Goal: Communication & Community: Answer question/provide support

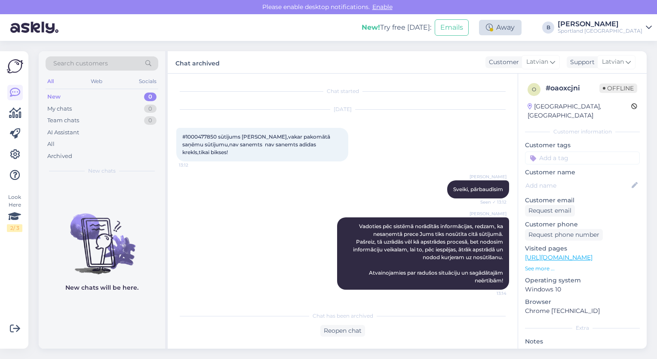
click at [522, 25] on div "Away" at bounding box center [500, 27] width 43 height 15
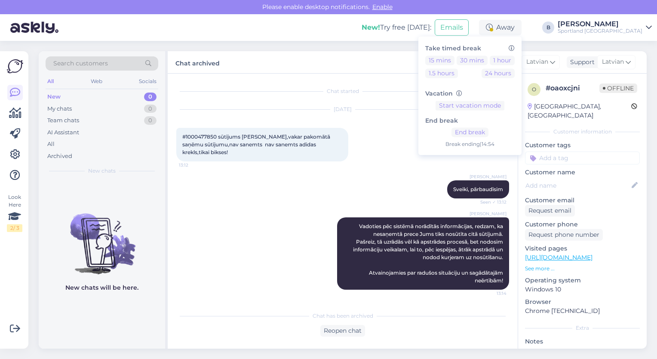
click at [392, 56] on div "Chat archived Customer Latvian Support Latvian Arabic Belarusian Bulgarian Chin…" at bounding box center [407, 62] width 479 height 22
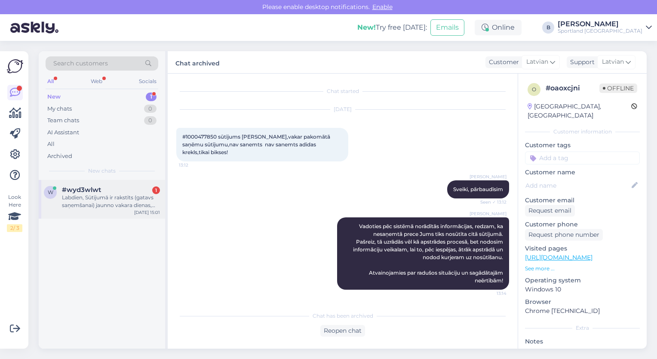
click at [105, 202] on div "Labdien, Sūtījumā ir rakstīts (gatavs saņemšanai) jaunno vakara dienas, bet dpd…" at bounding box center [111, 201] width 98 height 15
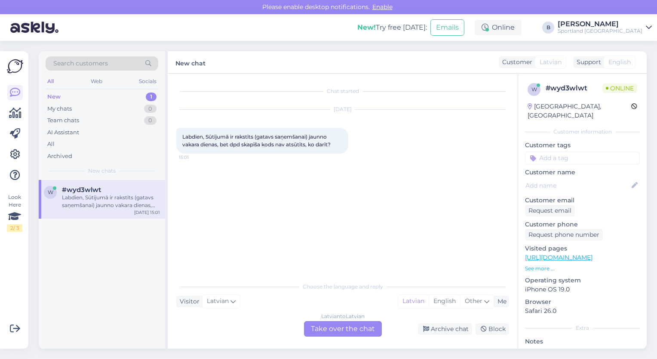
click at [350, 329] on div "Latvian to Latvian Take over the chat" at bounding box center [343, 328] width 78 height 15
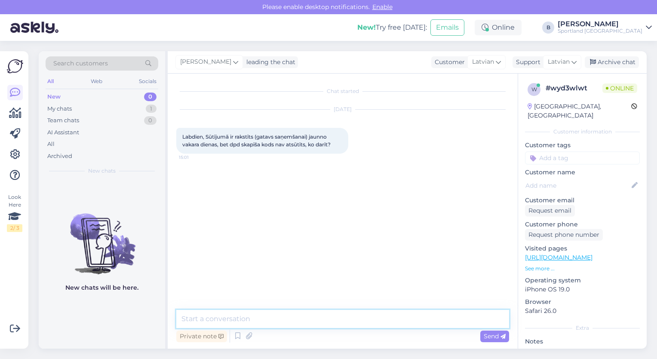
click at [337, 323] on textarea at bounding box center [342, 319] width 333 height 18
type textarea "Sveiki, kāds ir pasūtījuma numurs?"
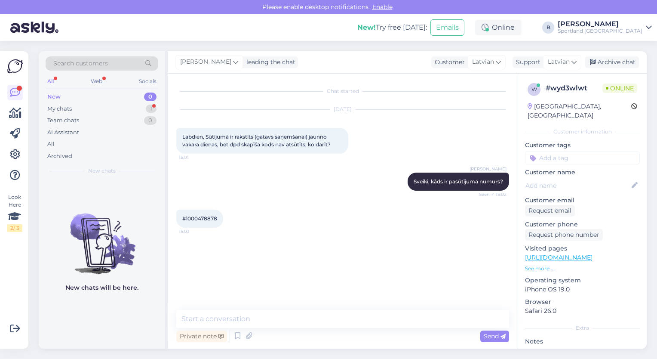
click at [206, 218] on span "#1000478878" at bounding box center [199, 218] width 35 height 6
copy div "1000478878 15:03"
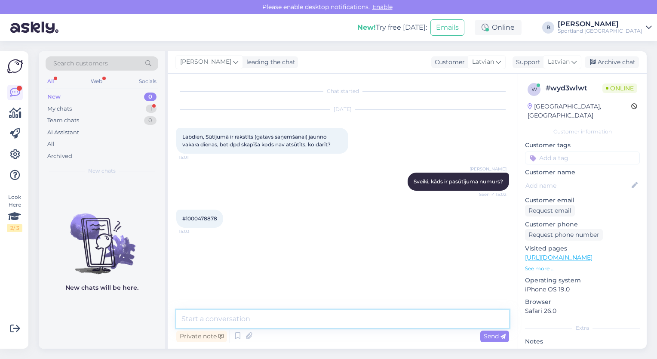
click at [265, 316] on textarea at bounding box center [342, 319] width 333 height 18
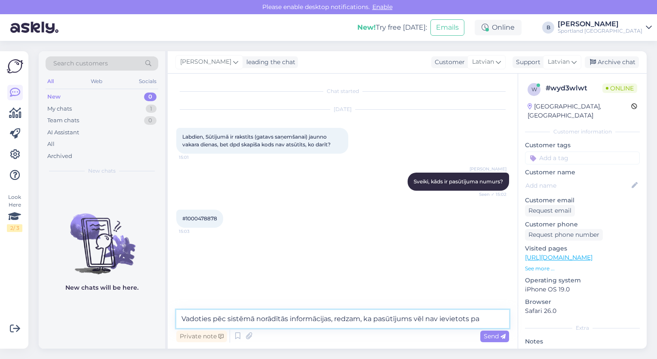
click at [399, 321] on textarea "Vadoties pēc sistēmā norādītās informācijas, redzam, ka pasūtījums vēl nav ievi…" at bounding box center [342, 319] width 333 height 18
click at [488, 317] on textarea "Vadoties pēc sistēmā norādītās informācijas, redzam, ka pasūtījums vēl nav ievi…" at bounding box center [342, 319] width 333 height 18
click at [487, 319] on textarea "Vadoties pēc sistēmā norādītās informācijas, redzam, ka pasūtījums vēl nav ievi…" at bounding box center [342, 319] width 333 height 18
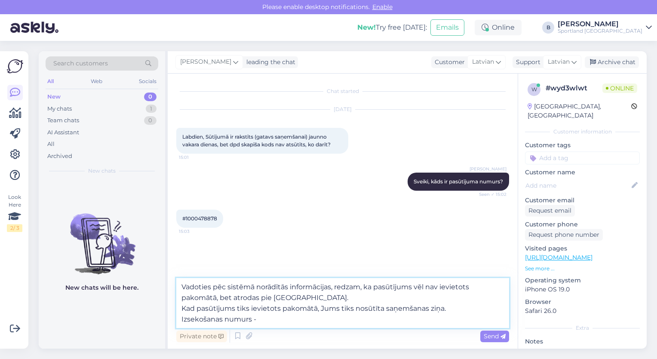
paste textarea "05757995525328"
type textarea "Vadoties pēc sistēmā norādītās informācijas, redzam, ka pasūtījums vēl nav ievi…"
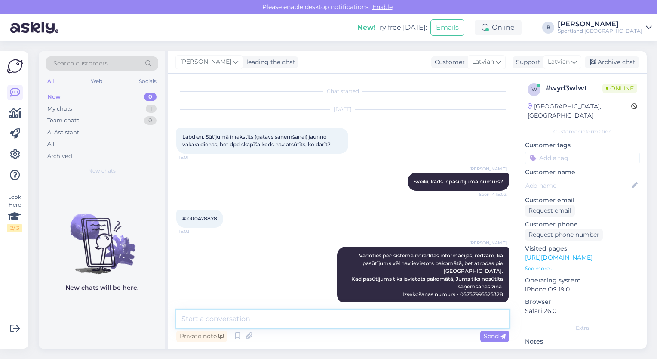
scroll to position [10, 0]
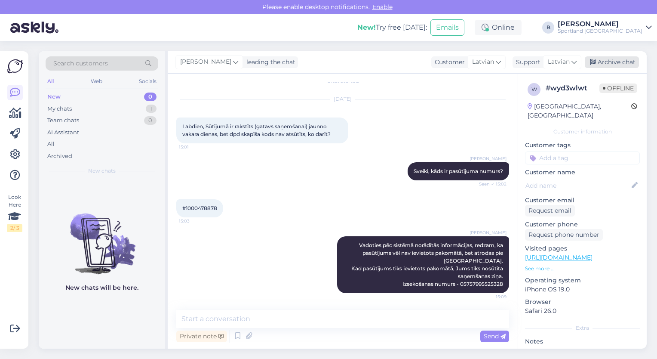
click at [601, 60] on div "Archive chat" at bounding box center [612, 62] width 54 height 12
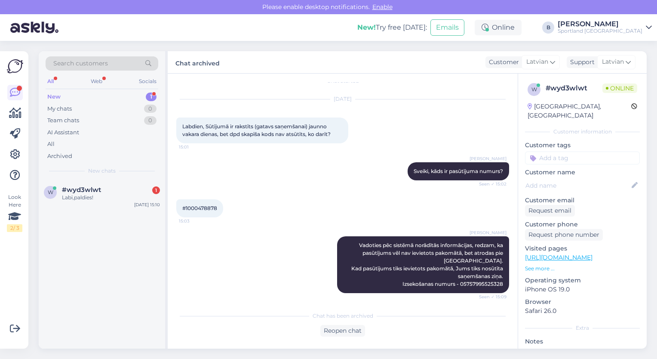
scroll to position [50, 0]
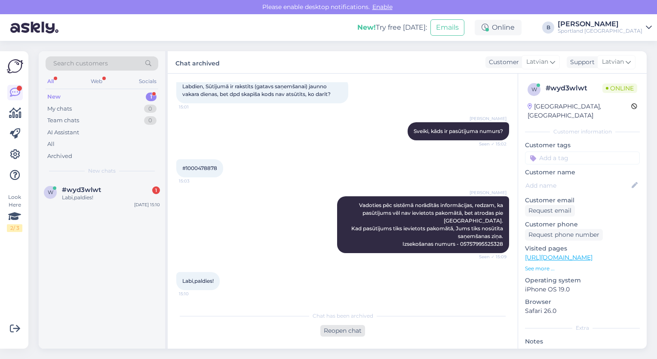
click at [347, 330] on div "Reopen chat" at bounding box center [342, 331] width 45 height 12
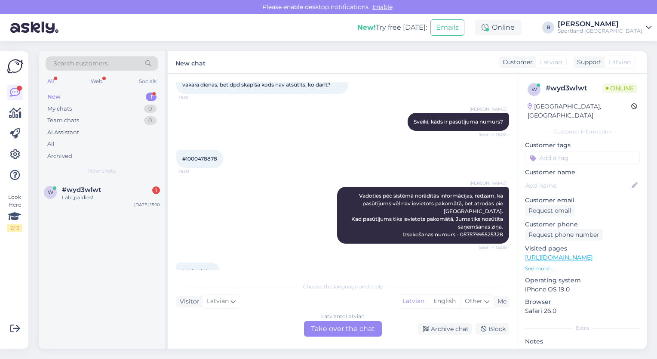
click at [330, 328] on div "Latvian to Latvian Take over the chat" at bounding box center [343, 328] width 78 height 15
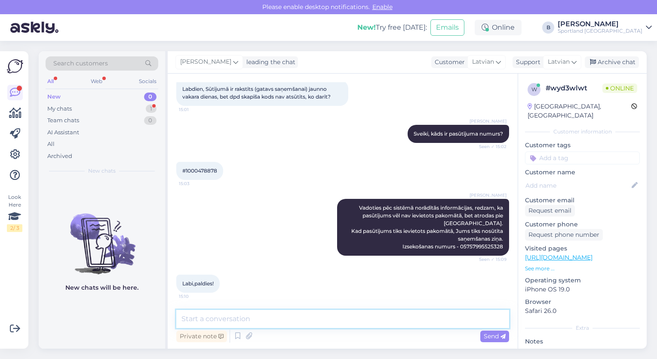
click at [322, 319] on textarea at bounding box center [342, 319] width 333 height 18
type textarea "Jauku Jums dienu! :)"
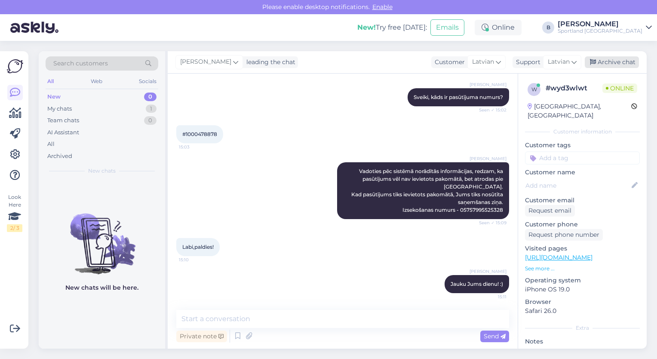
click at [621, 62] on div "Archive chat" at bounding box center [612, 62] width 54 height 12
